Goal: Task Accomplishment & Management: Use online tool/utility

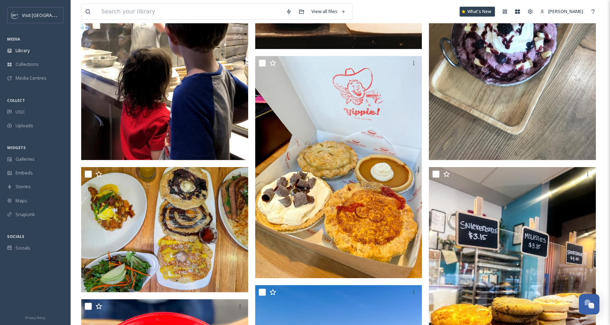
scroll to position [234, 0]
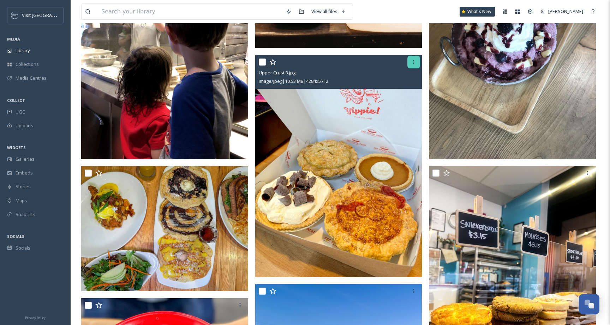
click at [415, 62] on icon at bounding box center [414, 62] width 6 height 6
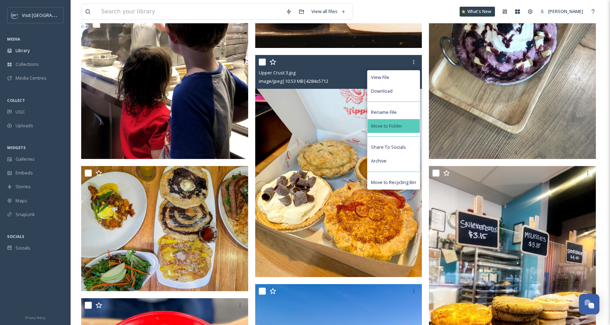
click at [406, 126] on div "Move to Folder" at bounding box center [393, 126] width 52 height 14
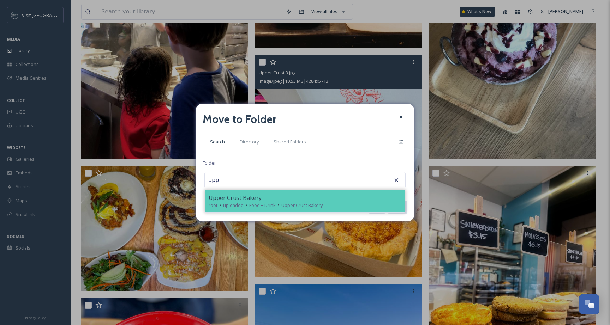
click at [319, 207] on span "Upper Crust Bakery" at bounding box center [301, 205] width 41 height 7
type input "Upper Crust Bakery"
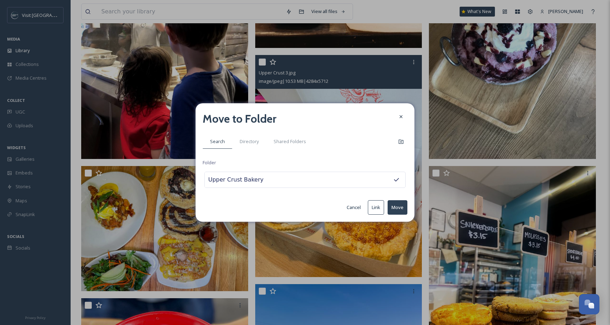
click at [398, 206] on button "Move" at bounding box center [397, 207] width 20 height 14
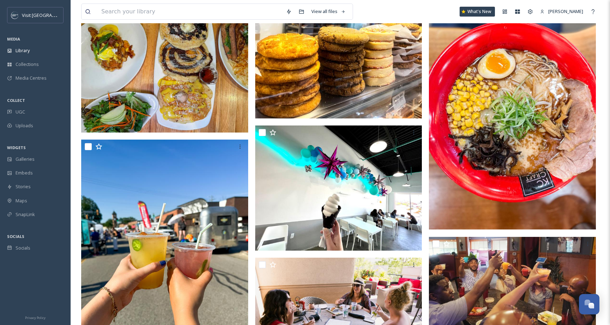
scroll to position [496, 0]
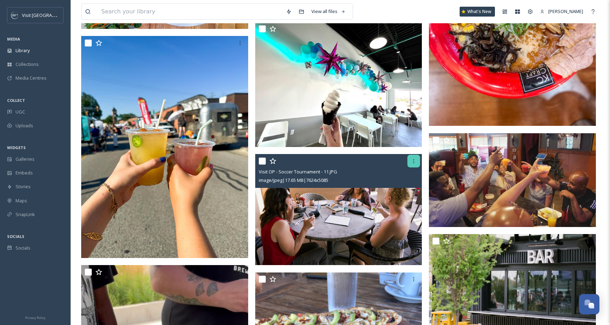
click at [414, 161] on icon at bounding box center [413, 161] width 1 height 4
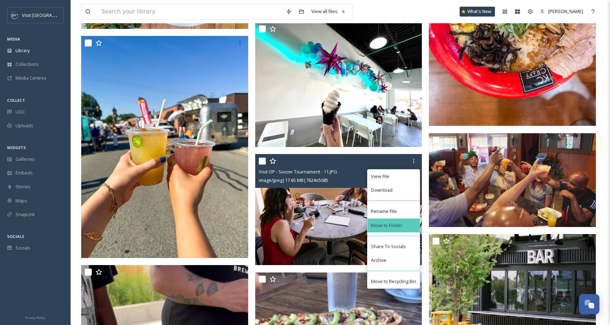
click at [411, 222] on div "Move to Folder" at bounding box center [393, 226] width 52 height 14
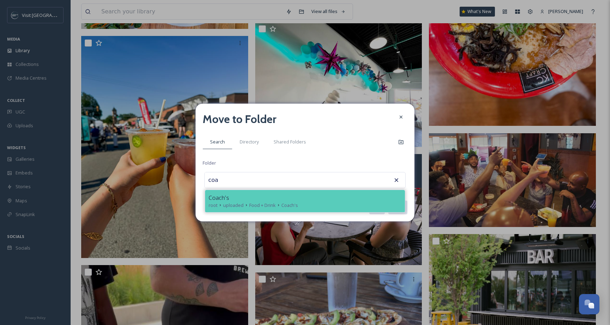
click at [315, 201] on div "Coach's" at bounding box center [305, 198] width 193 height 8
type input "Coach's"
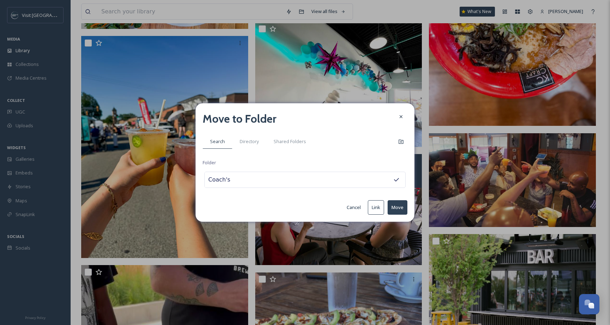
click at [395, 210] on button "Move" at bounding box center [397, 207] width 20 height 14
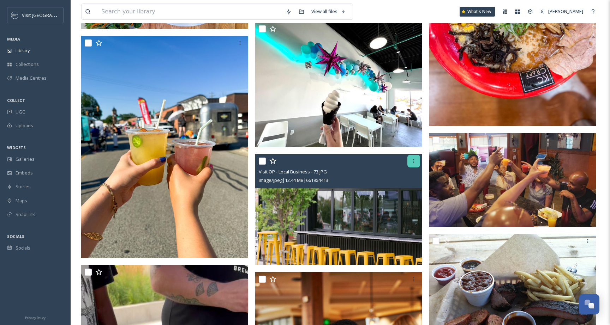
click at [409, 162] on div at bounding box center [413, 161] width 13 height 13
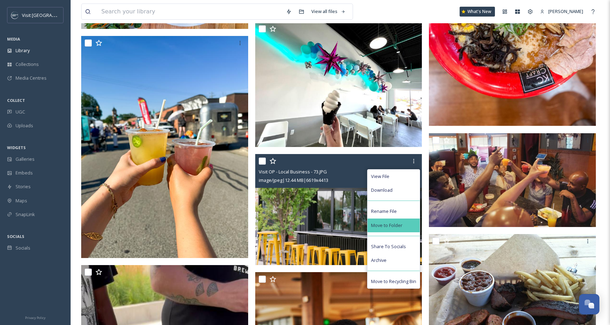
click at [403, 220] on div "Move to Folder" at bounding box center [393, 226] width 52 height 14
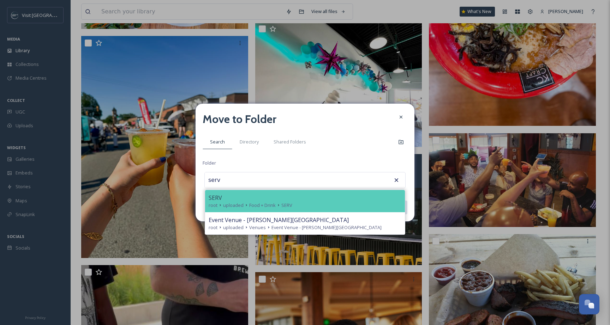
click at [333, 197] on div "SERV" at bounding box center [305, 198] width 193 height 8
type input "SERV"
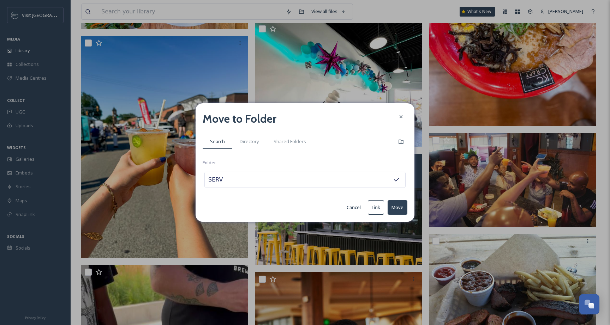
click at [402, 207] on button "Move" at bounding box center [397, 207] width 20 height 14
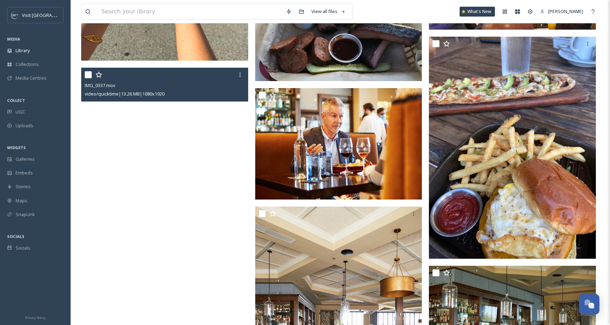
scroll to position [690, 0]
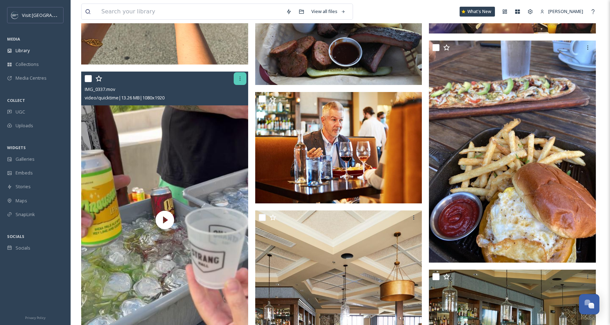
click at [238, 82] on div at bounding box center [240, 78] width 13 height 13
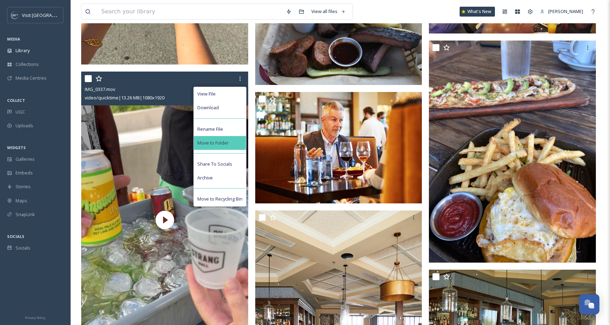
click at [229, 147] on div "Move to Folder" at bounding box center [220, 143] width 52 height 14
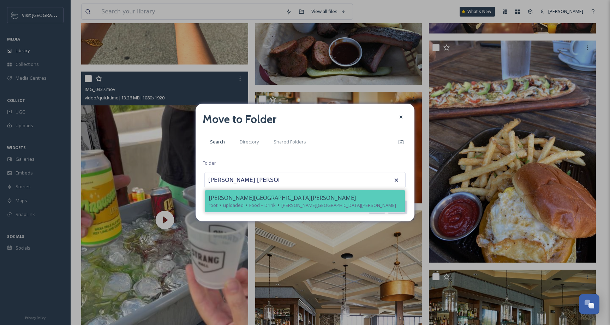
drag, startPoint x: 214, startPoint y: 193, endPoint x: 219, endPoint y: 194, distance: 5.1
click at [219, 194] on div "[PERSON_NAME] [PERSON_NAME] root uploaded Food + Drink [PERSON_NAME][GEOGRAPHIC…" at bounding box center [305, 201] width 200 height 22
type input "[PERSON_NAME][GEOGRAPHIC_DATA][PERSON_NAME]"
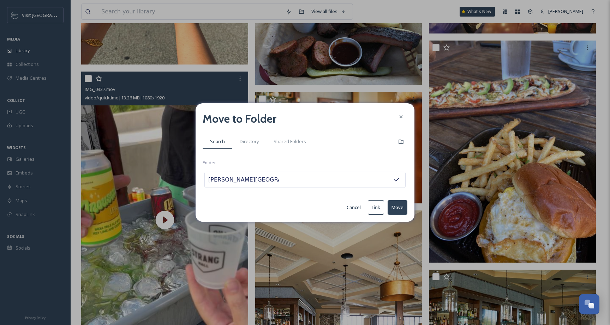
click at [399, 207] on button "Move" at bounding box center [397, 207] width 20 height 14
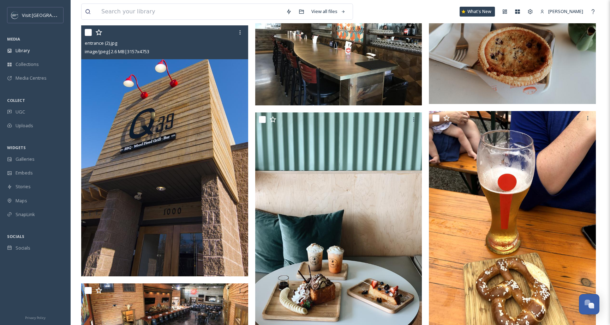
scroll to position [1932, 0]
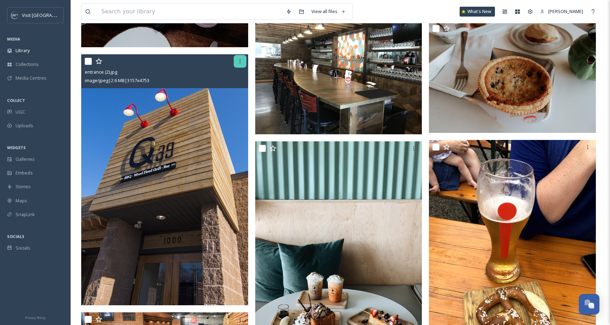
click at [240, 64] on div at bounding box center [240, 61] width 13 height 13
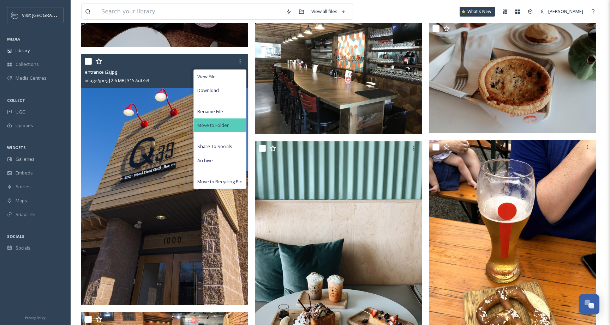
click at [224, 125] on span "Move to Folder" at bounding box center [212, 125] width 31 height 7
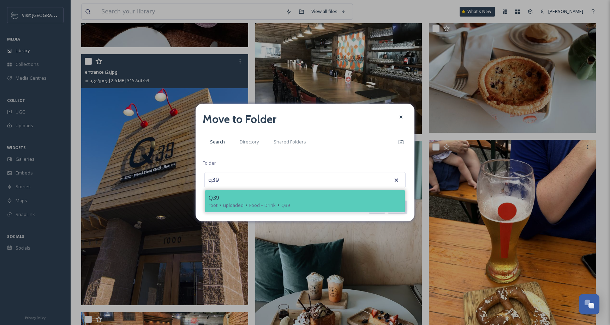
click at [247, 203] on icon at bounding box center [246, 206] width 6 height 6
type input "Q39"
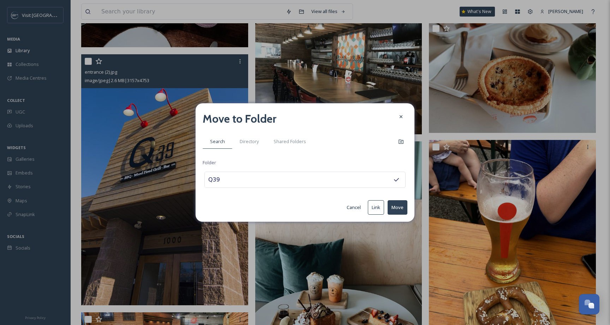
click at [395, 207] on button "Move" at bounding box center [397, 207] width 20 height 14
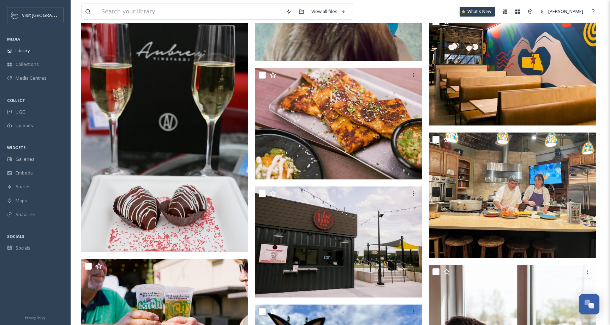
scroll to position [2465, 0]
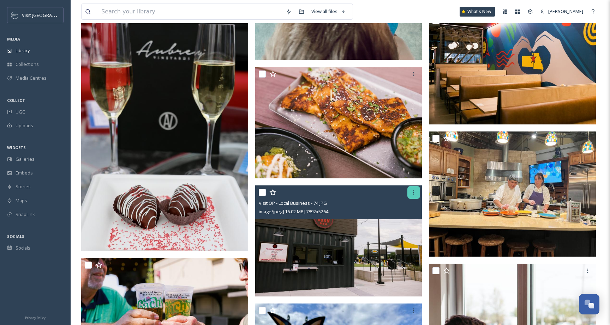
click at [413, 195] on icon at bounding box center [414, 193] width 6 height 6
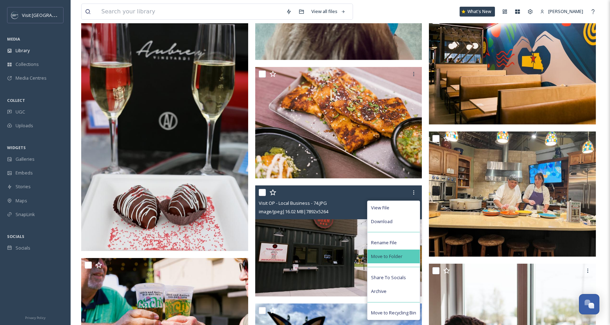
click at [400, 252] on div "Move to Folder" at bounding box center [393, 257] width 52 height 14
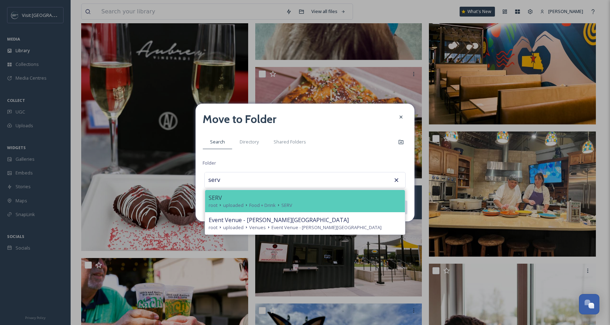
click at [338, 205] on div "root uploaded Food + Drink SERV" at bounding box center [305, 205] width 193 height 7
type input "SERV"
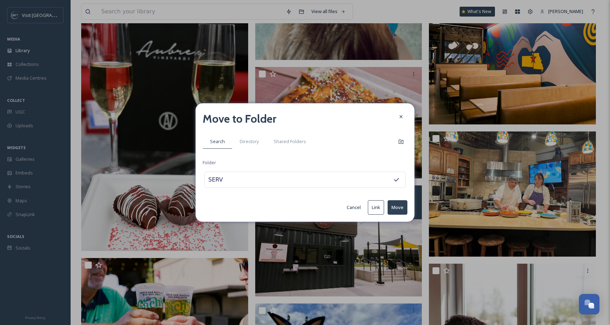
click at [401, 210] on button "Move" at bounding box center [397, 207] width 20 height 14
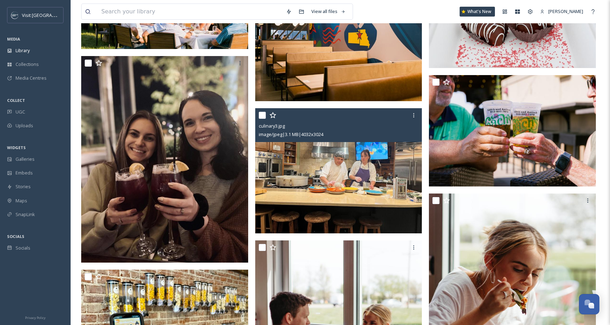
scroll to position [2661, 0]
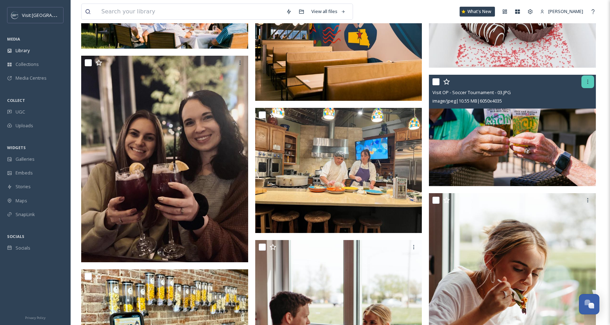
click at [586, 84] on icon at bounding box center [588, 82] width 6 height 6
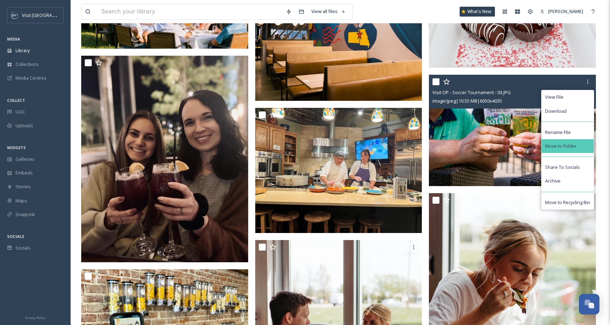
click at [569, 140] on div "Move to Folder" at bounding box center [567, 146] width 52 height 14
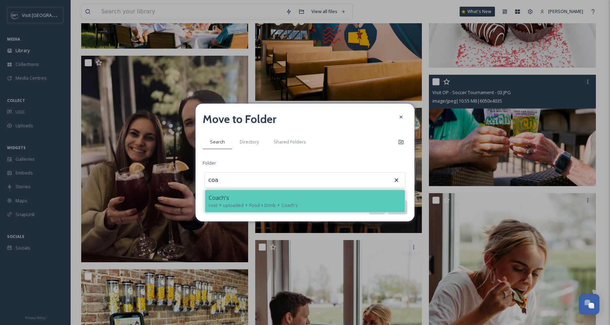
click at [325, 199] on div "Coach's" at bounding box center [305, 198] width 193 height 8
type input "Coach's"
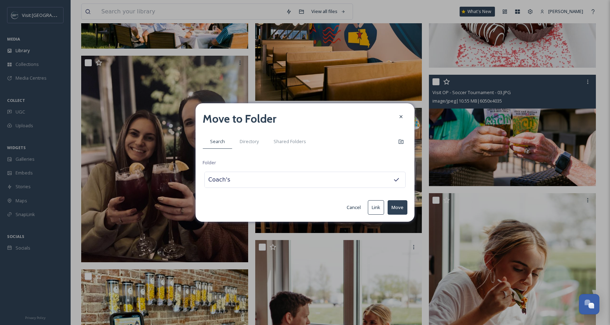
click at [401, 206] on button "Move" at bounding box center [397, 207] width 20 height 14
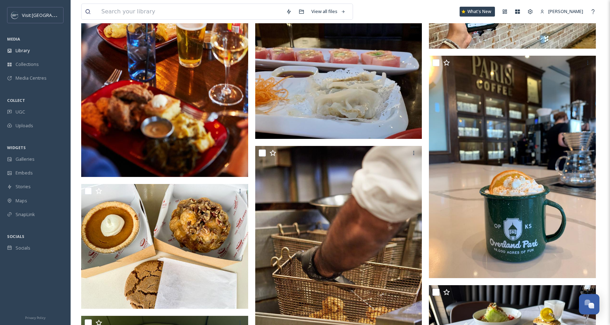
scroll to position [3213, 0]
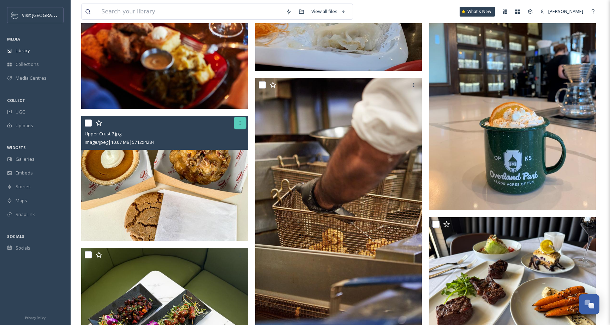
click at [241, 126] on div at bounding box center [240, 123] width 13 height 13
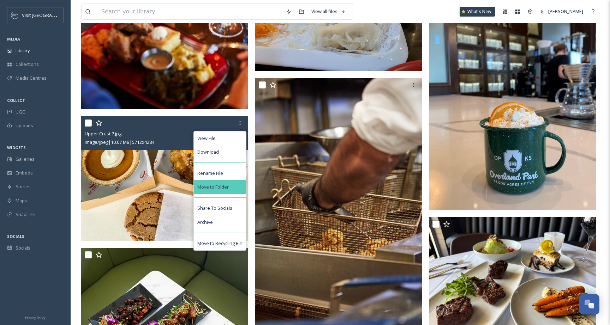
click at [228, 188] on span "Move to Folder" at bounding box center [212, 187] width 31 height 7
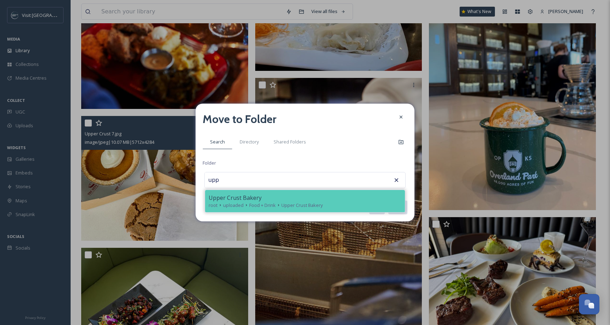
click at [230, 201] on span "Upper Crust Bakery" at bounding box center [235, 198] width 53 height 8
type input "Upper Crust Bakery"
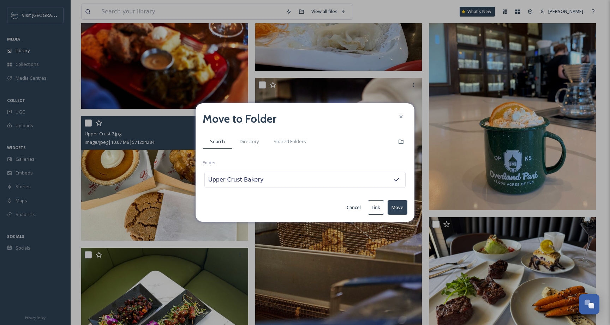
click at [402, 213] on button "Move" at bounding box center [397, 207] width 20 height 14
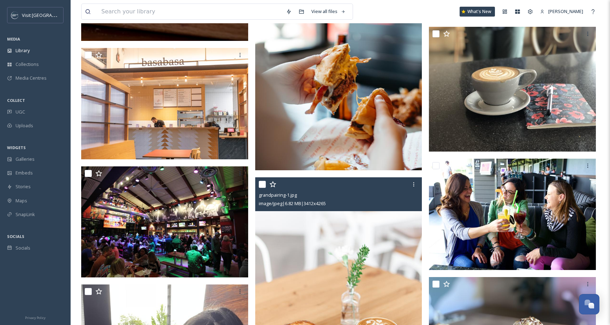
scroll to position [4534, 0]
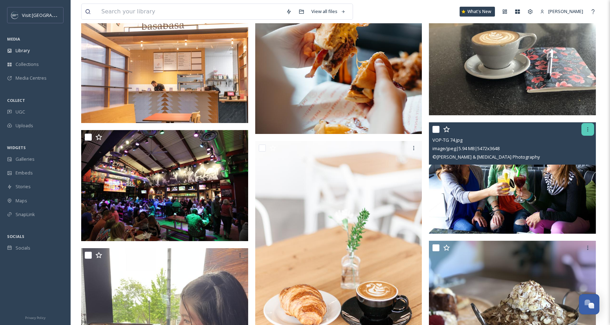
click at [590, 132] on icon at bounding box center [588, 130] width 6 height 6
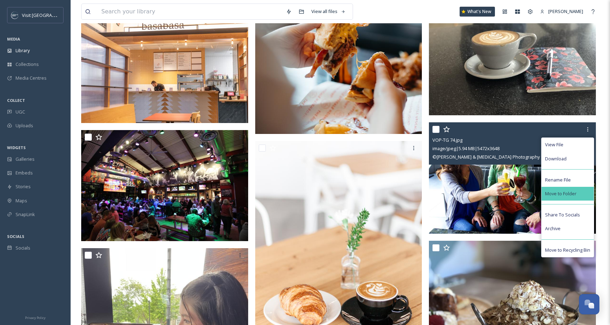
click at [572, 191] on span "Move to Folder" at bounding box center [560, 194] width 31 height 7
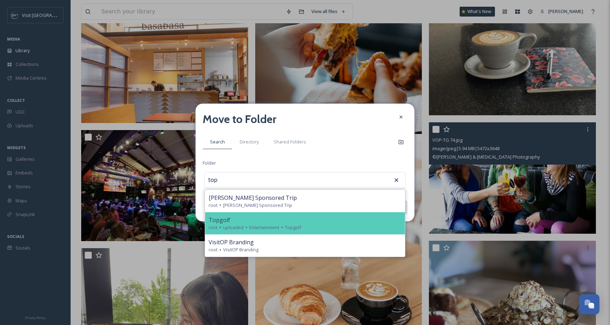
click at [370, 222] on div "Topgolf" at bounding box center [305, 220] width 193 height 8
type input "Topgolf"
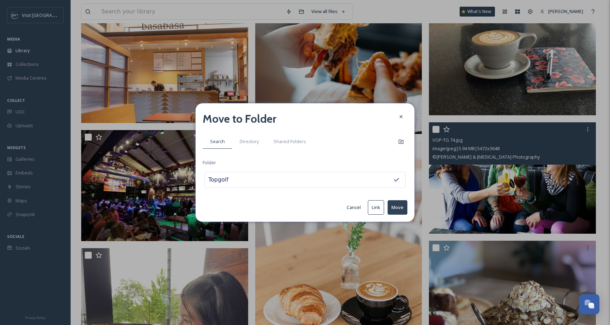
click at [403, 208] on button "Move" at bounding box center [397, 207] width 20 height 14
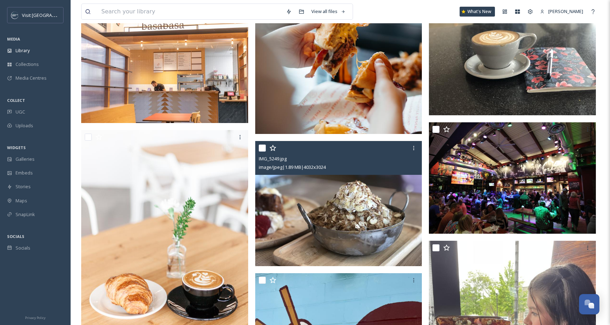
click at [403, 208] on img at bounding box center [338, 203] width 167 height 125
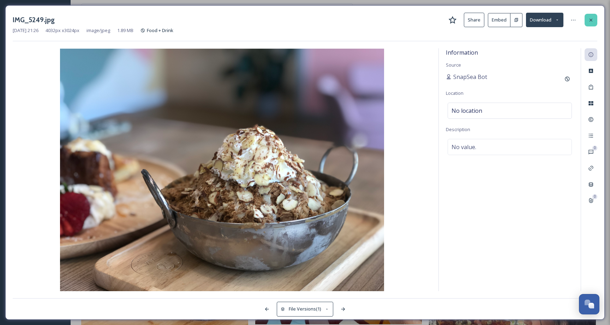
click at [591, 22] on icon at bounding box center [591, 20] width 6 height 6
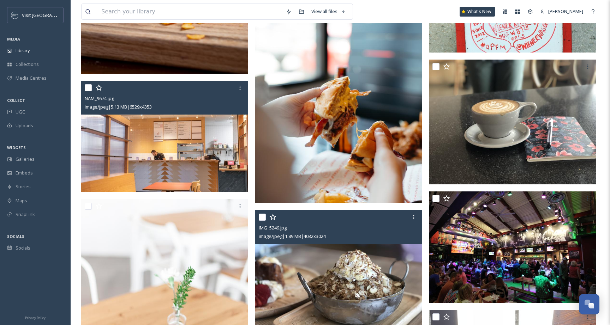
scroll to position [4465, 0]
click at [240, 87] on icon at bounding box center [240, 88] width 6 height 6
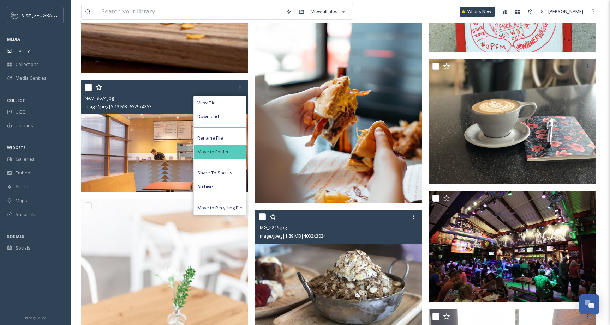
click at [229, 147] on div "Move to Folder" at bounding box center [220, 152] width 52 height 14
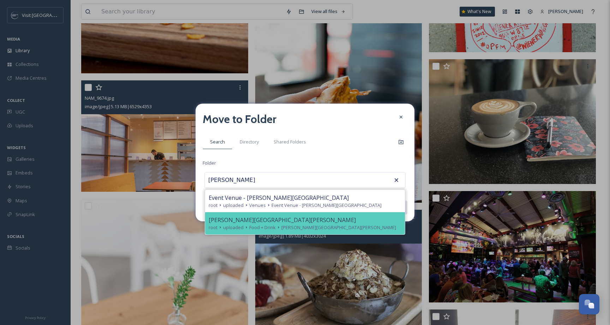
click at [242, 223] on div "[PERSON_NAME][GEOGRAPHIC_DATA][PERSON_NAME]" at bounding box center [305, 220] width 193 height 8
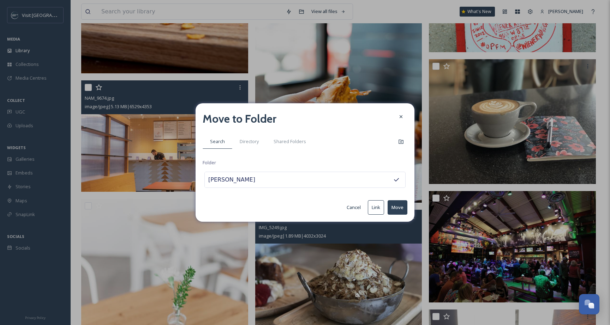
type input "[PERSON_NAME][GEOGRAPHIC_DATA][PERSON_NAME]"
click at [395, 205] on button "Move" at bounding box center [397, 207] width 20 height 14
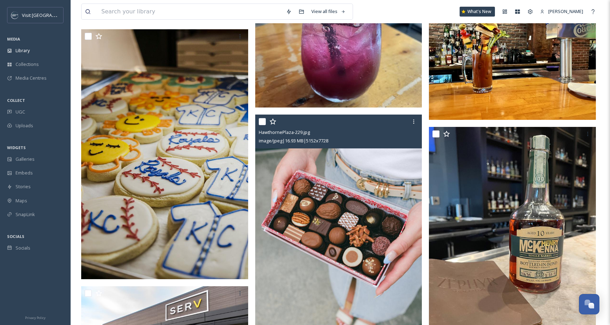
scroll to position [7515, 0]
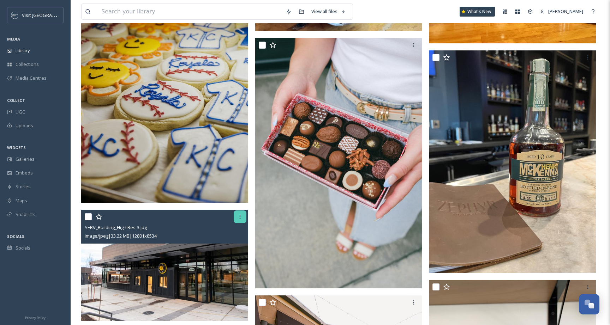
click at [237, 217] on icon at bounding box center [240, 217] width 6 height 6
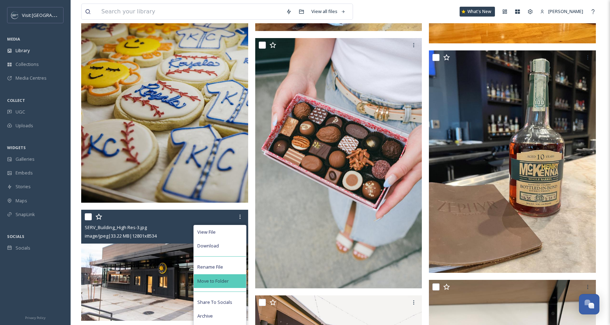
click at [225, 277] on div "Move to Folder" at bounding box center [220, 281] width 52 height 14
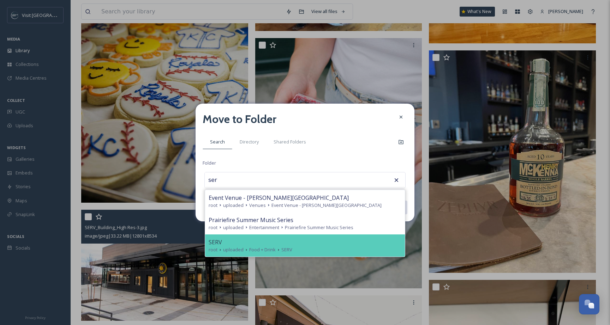
click at [237, 247] on span "uploaded" at bounding box center [233, 250] width 20 height 7
type input "SERV"
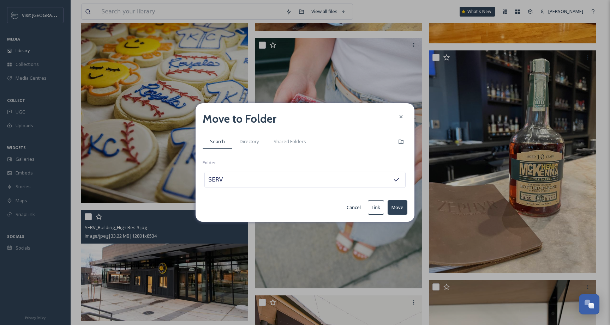
click at [392, 212] on button "Move" at bounding box center [397, 207] width 20 height 14
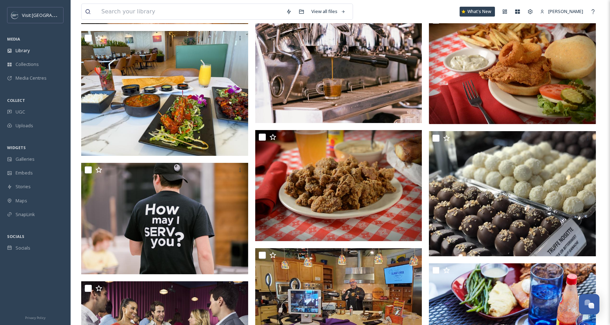
scroll to position [8440, 0]
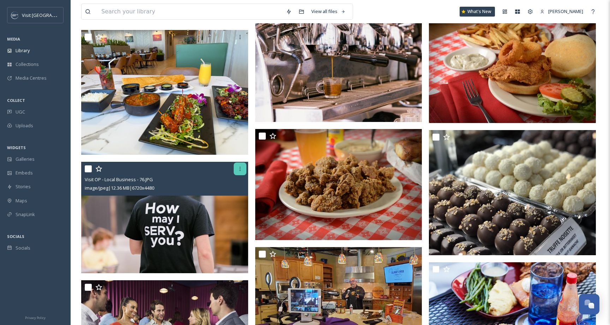
click at [238, 168] on icon at bounding box center [240, 169] width 6 height 6
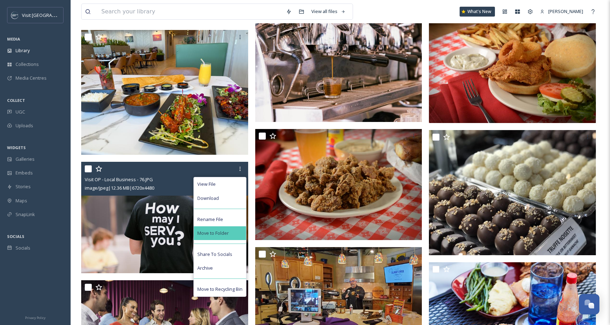
click at [230, 230] on div "Move to Folder" at bounding box center [220, 234] width 52 height 14
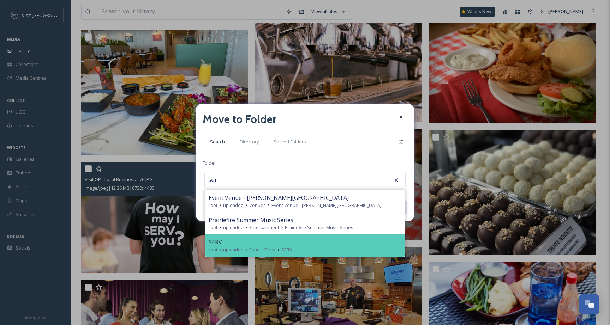
click at [234, 250] on span "uploaded" at bounding box center [233, 250] width 20 height 7
type input "SERV"
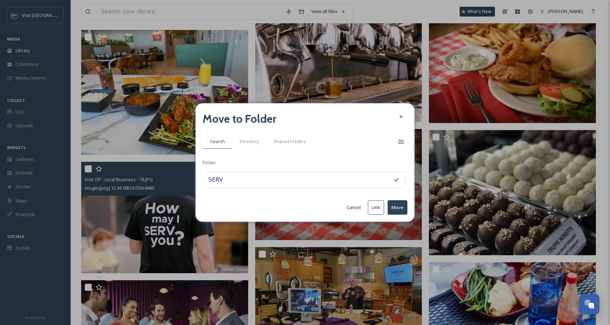
click at [397, 206] on button "Move" at bounding box center [397, 207] width 20 height 14
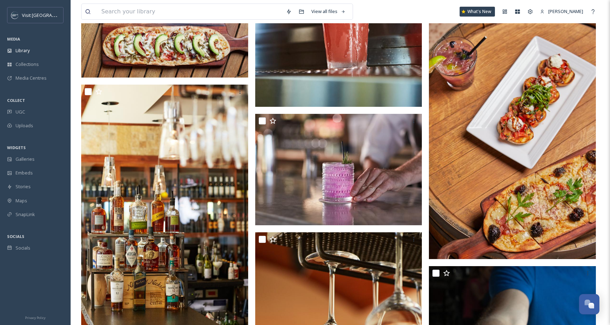
scroll to position [9518, 0]
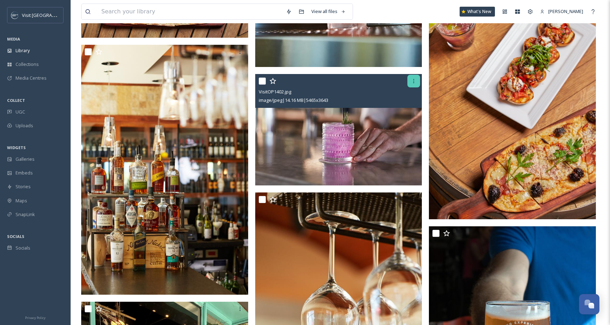
click at [413, 83] on icon at bounding box center [413, 81] width 1 height 4
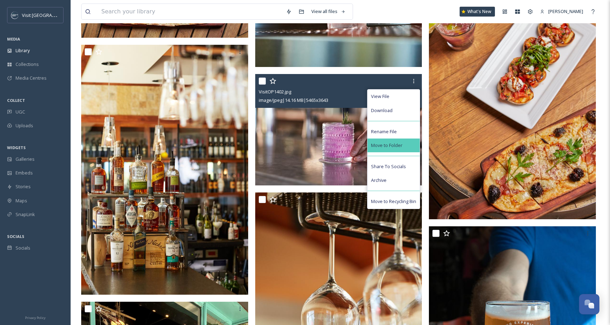
click at [402, 142] on span "Move to Folder" at bounding box center [386, 145] width 31 height 7
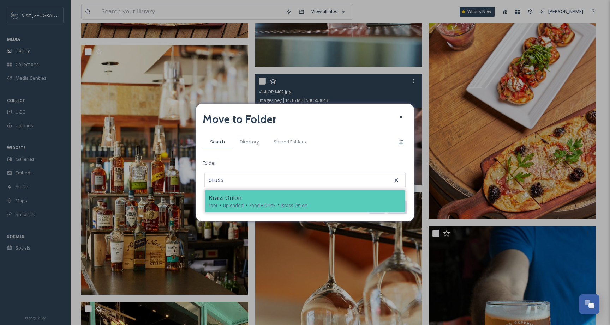
click at [258, 204] on span "Food + Drink" at bounding box center [262, 205] width 26 height 7
type input "Brass Onion"
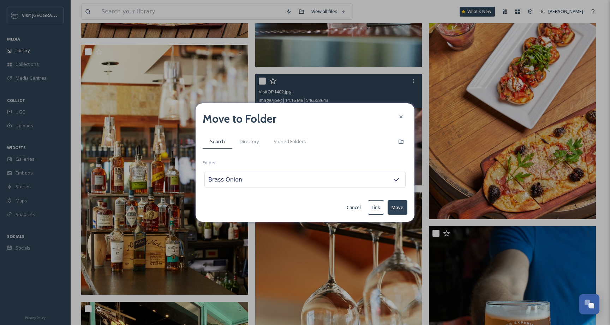
click at [398, 207] on button "Move" at bounding box center [397, 207] width 20 height 14
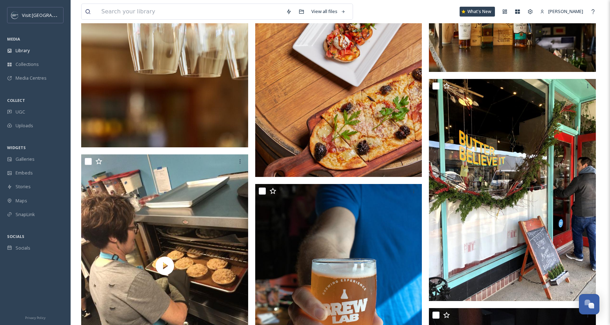
scroll to position [9707, 0]
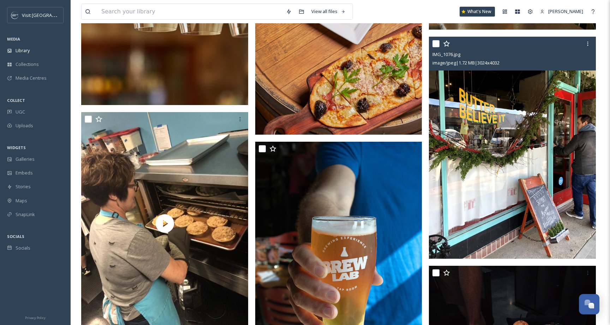
click at [549, 146] on img at bounding box center [512, 148] width 167 height 222
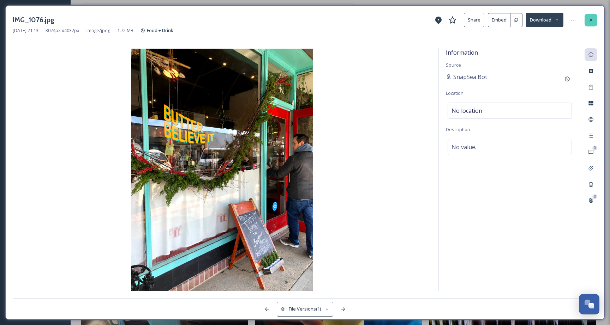
click at [586, 20] on div at bounding box center [590, 20] width 13 height 13
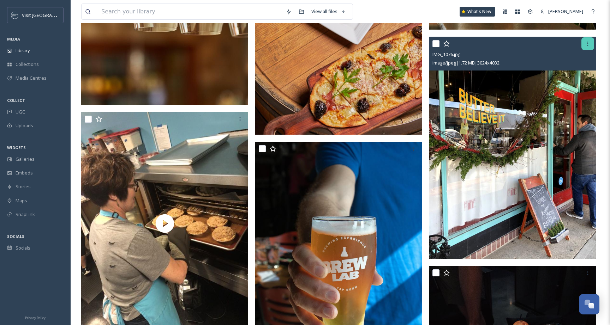
click at [586, 42] on icon at bounding box center [588, 44] width 6 height 6
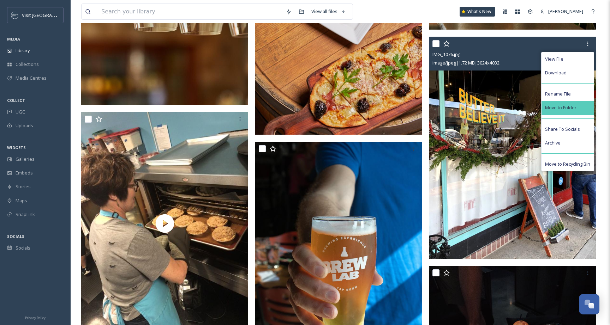
click at [569, 105] on span "Move to Folder" at bounding box center [560, 107] width 31 height 7
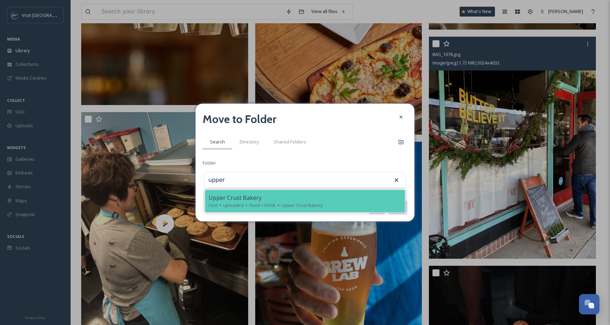
click at [321, 199] on div "Upper Crust Bakery" at bounding box center [305, 198] width 193 height 8
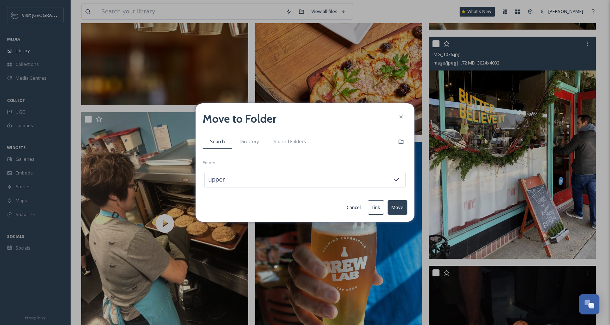
type input "Upper Crust Bakery"
click at [402, 207] on button "Move" at bounding box center [397, 207] width 20 height 14
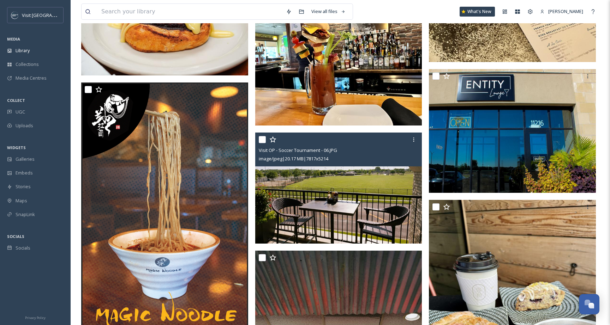
scroll to position [10487, 0]
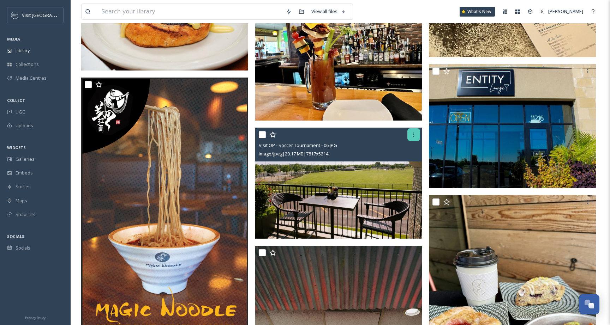
click at [413, 137] on icon at bounding box center [414, 135] width 6 height 6
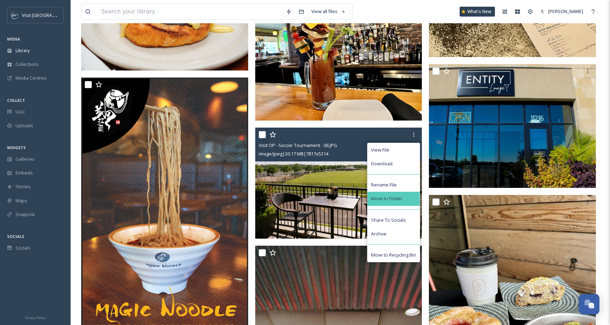
click at [399, 196] on span "Move to Folder" at bounding box center [386, 198] width 31 height 7
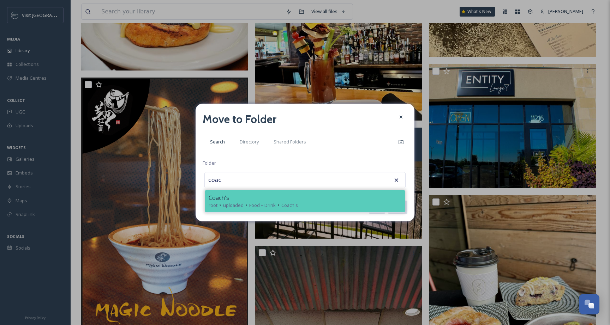
click at [287, 202] on span "Coach's" at bounding box center [289, 205] width 17 height 7
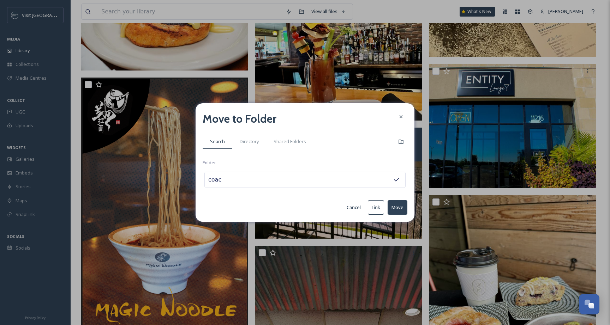
type input "Coach's"
click at [400, 212] on button "Move" at bounding box center [397, 207] width 20 height 14
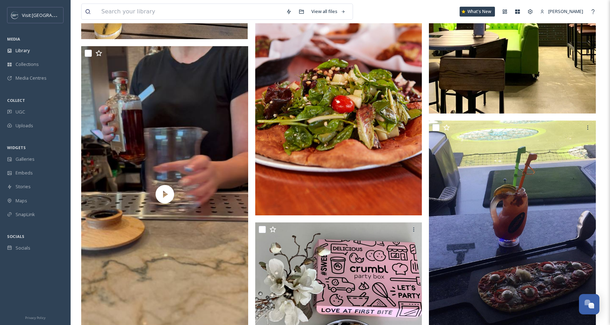
scroll to position [11631, 0]
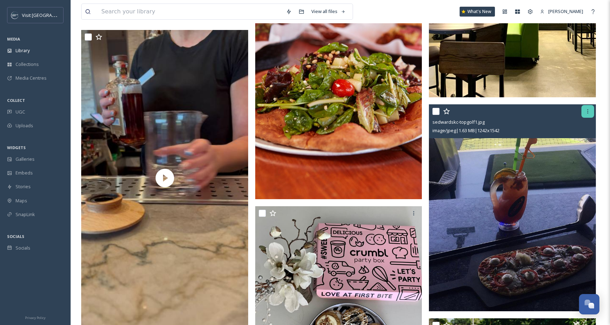
click at [584, 113] on div at bounding box center [587, 111] width 13 height 13
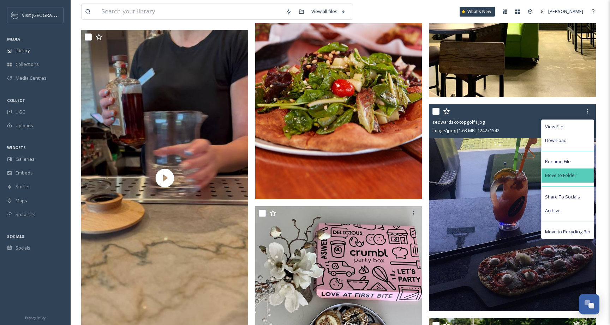
click at [574, 171] on div "Move to Folder" at bounding box center [567, 176] width 52 height 14
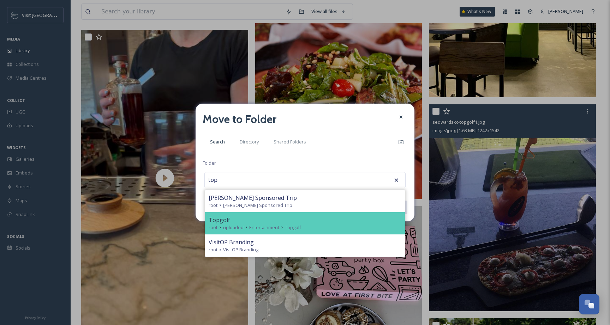
click at [362, 221] on div "Topgolf" at bounding box center [305, 220] width 193 height 8
type input "Topgolf"
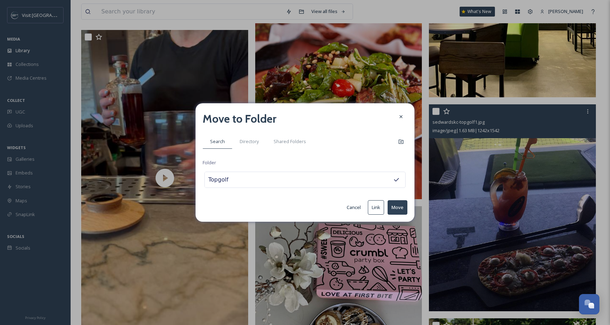
click at [401, 205] on button "Move" at bounding box center [397, 207] width 20 height 14
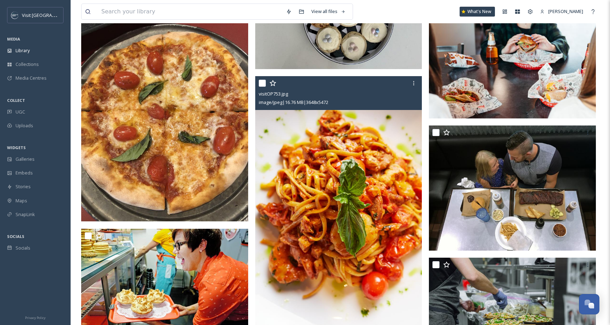
scroll to position [12056, 0]
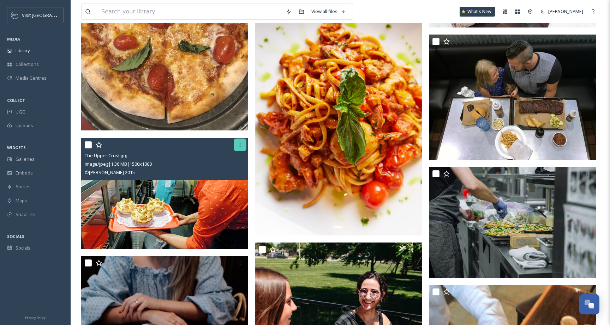
click at [240, 146] on icon at bounding box center [239, 145] width 1 height 4
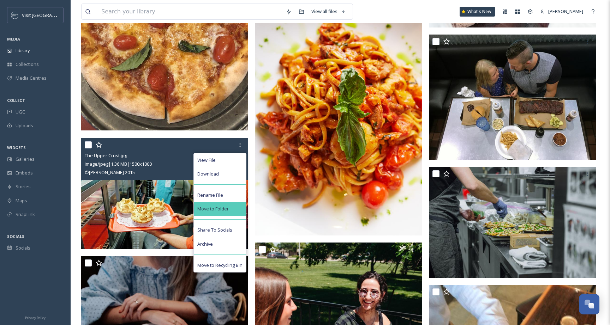
click at [236, 210] on div "Move to Folder" at bounding box center [220, 209] width 52 height 14
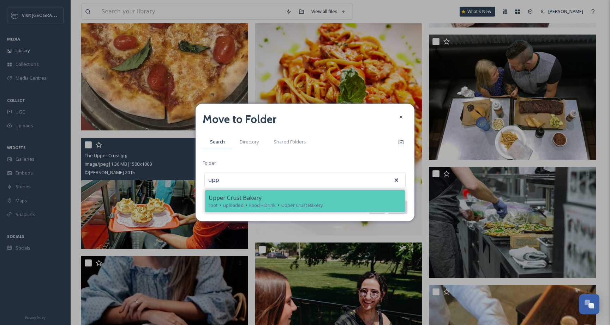
click at [217, 202] on span "root" at bounding box center [213, 205] width 9 height 7
type input "Upper Crust Bakery"
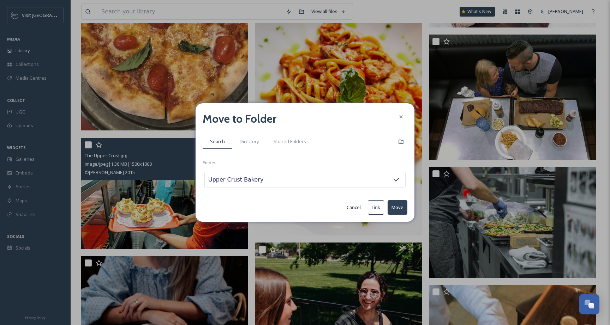
click at [394, 207] on button "Move" at bounding box center [397, 207] width 20 height 14
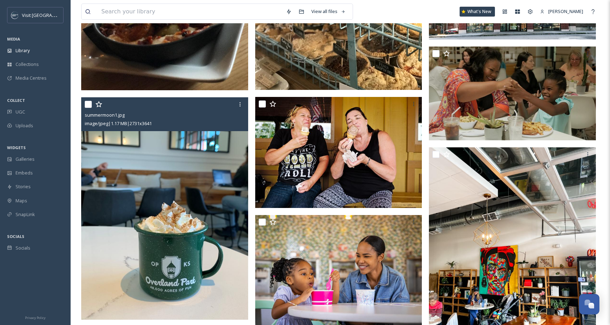
scroll to position [16228, 0]
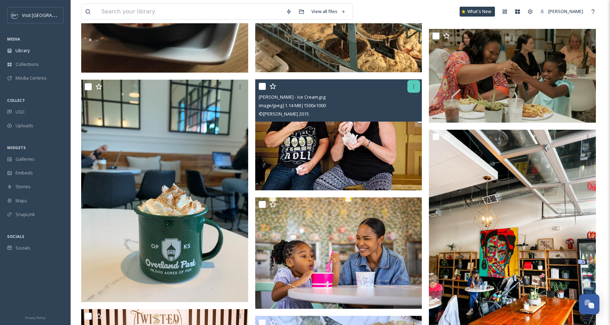
click at [413, 89] on icon at bounding box center [414, 87] width 6 height 6
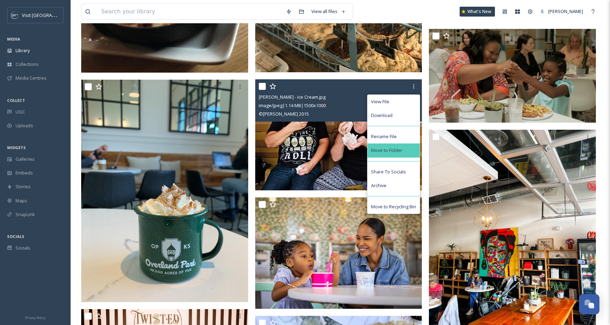
click at [408, 148] on div "Move to Folder" at bounding box center [393, 151] width 52 height 14
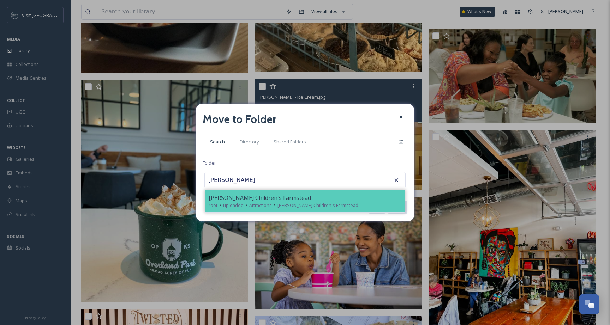
click at [297, 199] on span "[PERSON_NAME] Children's Farmstead" at bounding box center [260, 198] width 102 height 8
type input "[PERSON_NAME] Children's Farmstead"
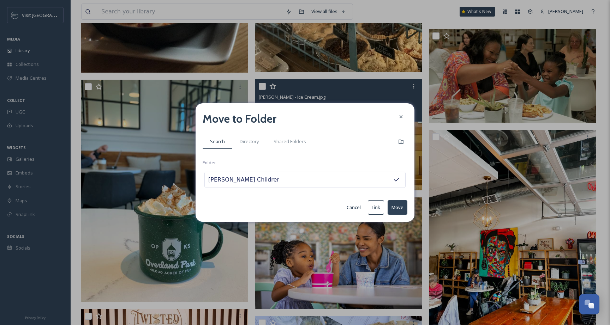
click at [401, 207] on button "Move" at bounding box center [397, 207] width 20 height 14
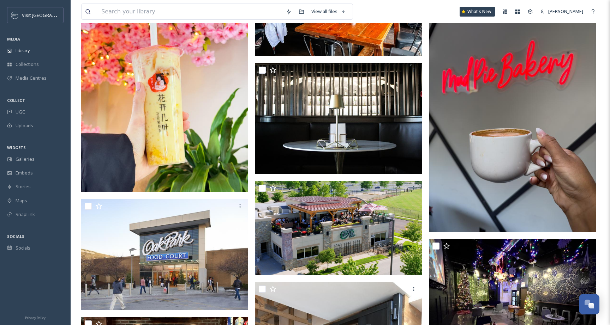
scroll to position [16699, 0]
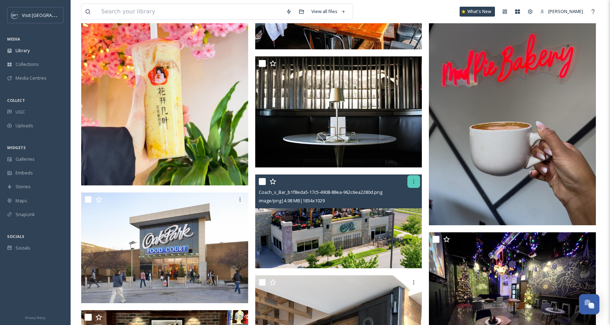
click at [414, 186] on div at bounding box center [413, 181] width 13 height 13
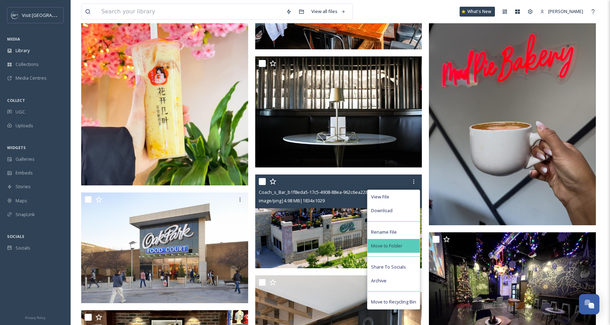
click at [409, 246] on div "Move to Folder" at bounding box center [393, 246] width 52 height 14
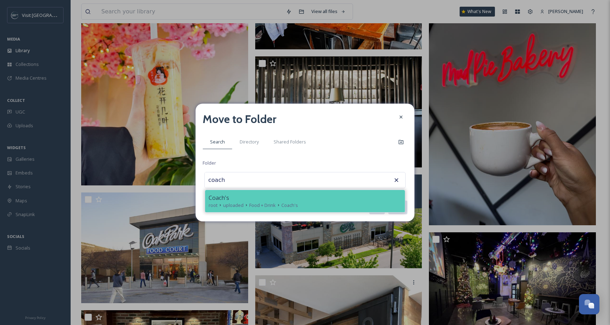
click at [259, 209] on div "Coach's root uploaded Food + Drink Coach's" at bounding box center [305, 201] width 200 height 22
type input "Coach's"
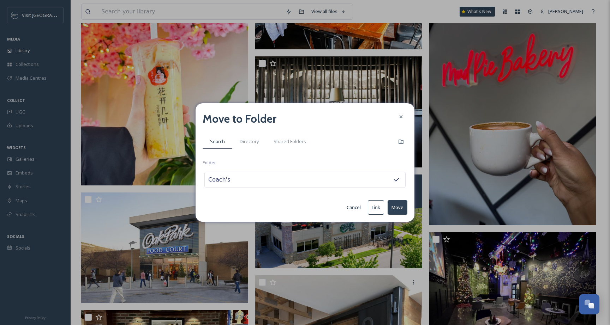
click at [401, 211] on button "Move" at bounding box center [397, 207] width 20 height 14
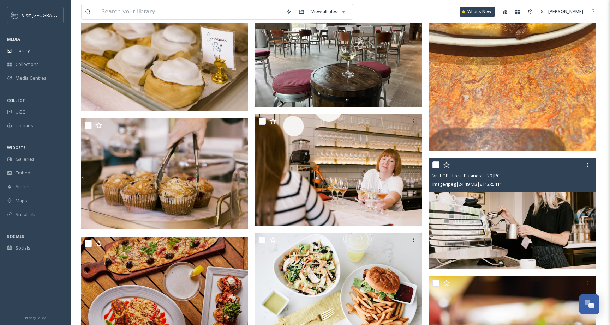
scroll to position [17294, 0]
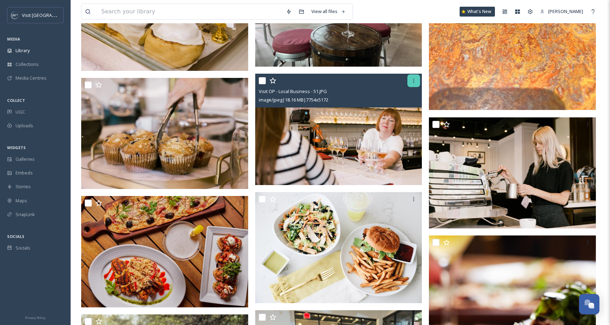
click at [413, 83] on icon at bounding box center [414, 81] width 6 height 6
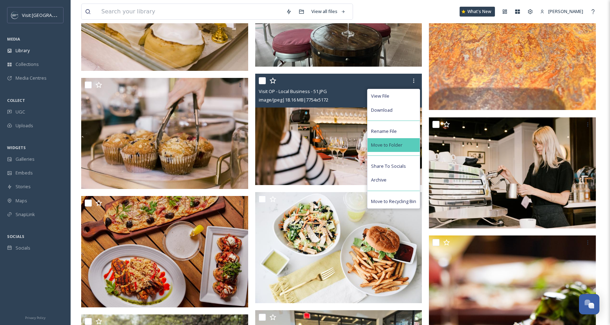
click at [401, 140] on div "Move to Folder" at bounding box center [393, 145] width 52 height 14
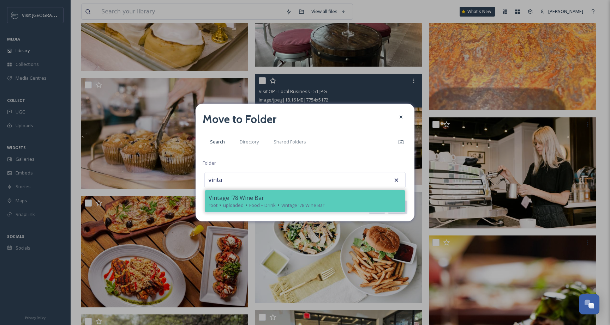
click at [303, 197] on div "Vintage '78 Wine Bar" at bounding box center [305, 198] width 193 height 8
type input "Vintage '78 Wine Bar"
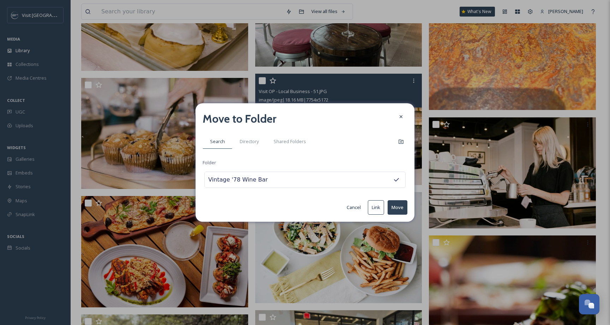
click at [396, 205] on button "Move" at bounding box center [397, 207] width 20 height 14
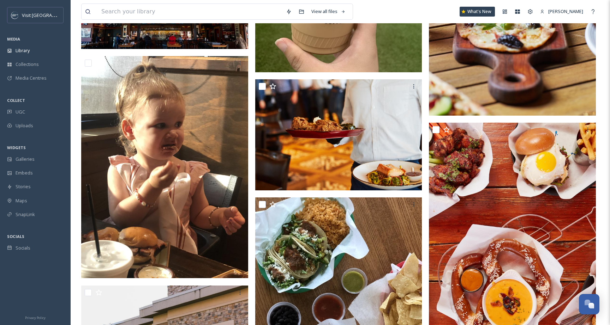
scroll to position [18140, 0]
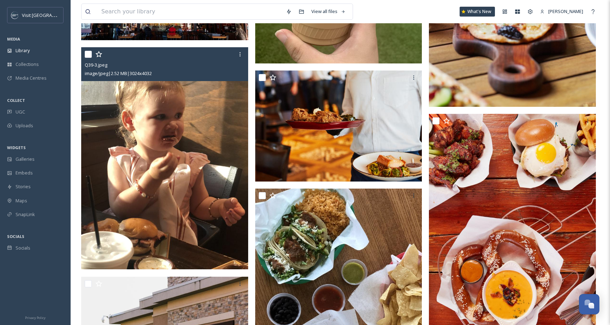
click at [186, 105] on img at bounding box center [164, 158] width 167 height 222
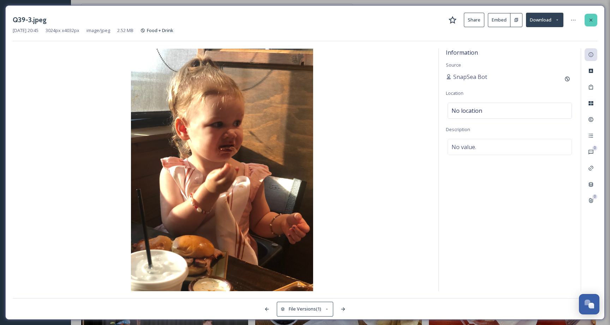
click at [592, 22] on icon at bounding box center [591, 20] width 6 height 6
